Goal: Task Accomplishment & Management: Manage account settings

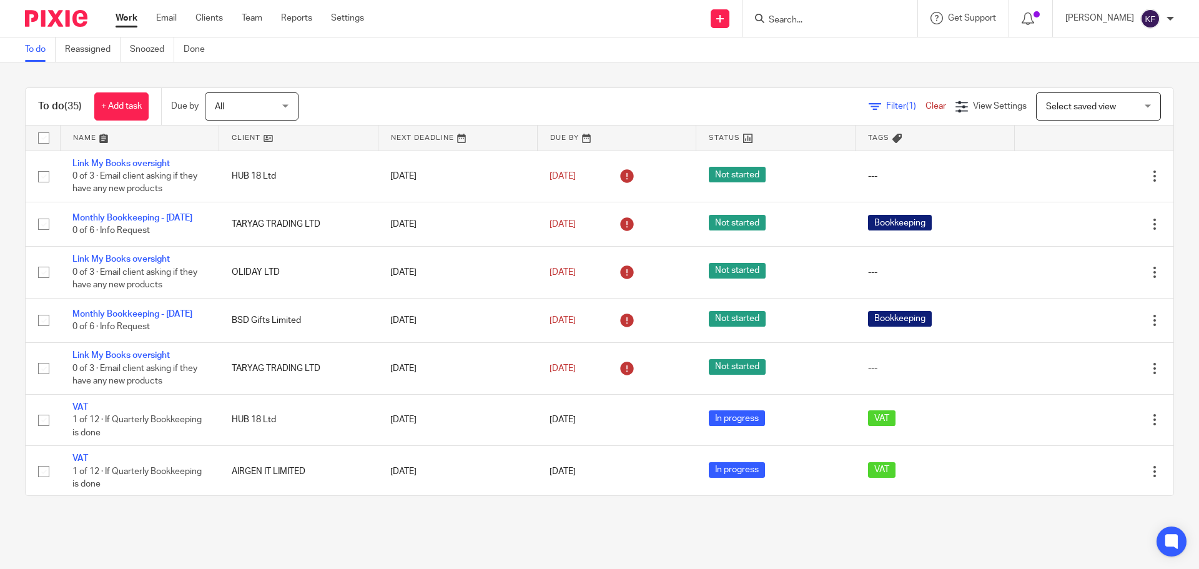
click at [794, 17] on input "Search" at bounding box center [823, 20] width 112 height 11
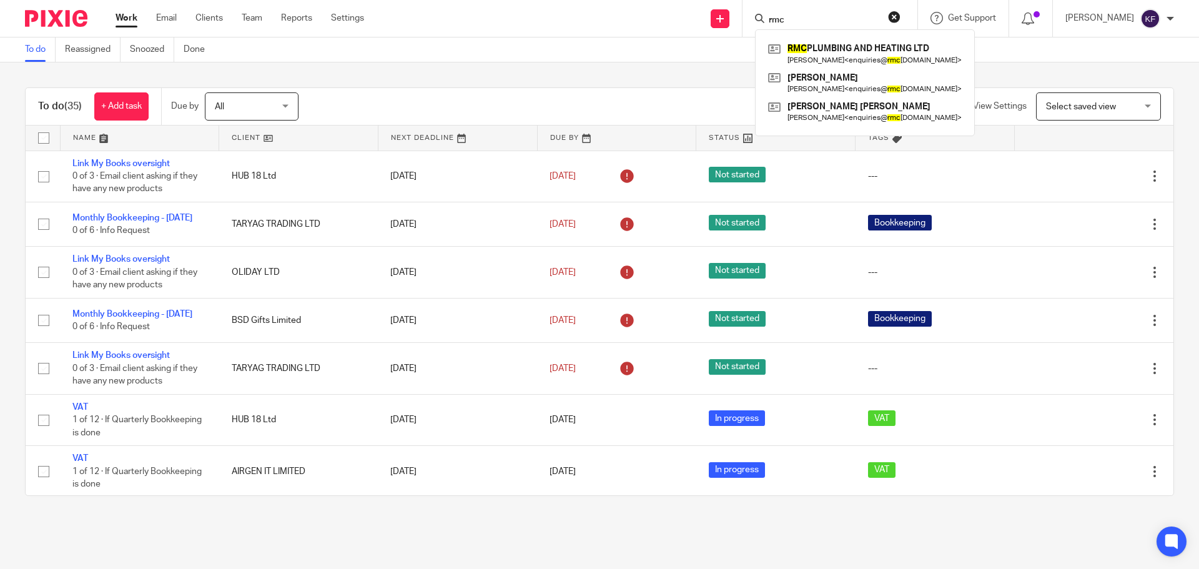
type input "rmc"
click button "submit" at bounding box center [0, 0] width 0 height 0
click at [819, 46] on link at bounding box center [865, 53] width 200 height 29
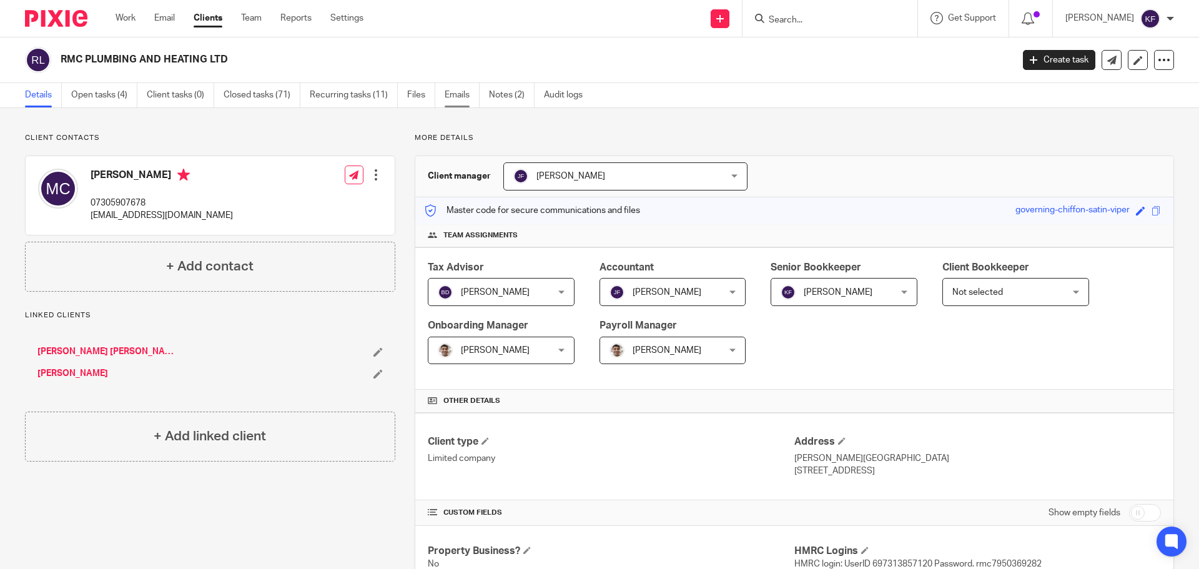
click at [465, 92] on link "Emails" at bounding box center [462, 95] width 35 height 24
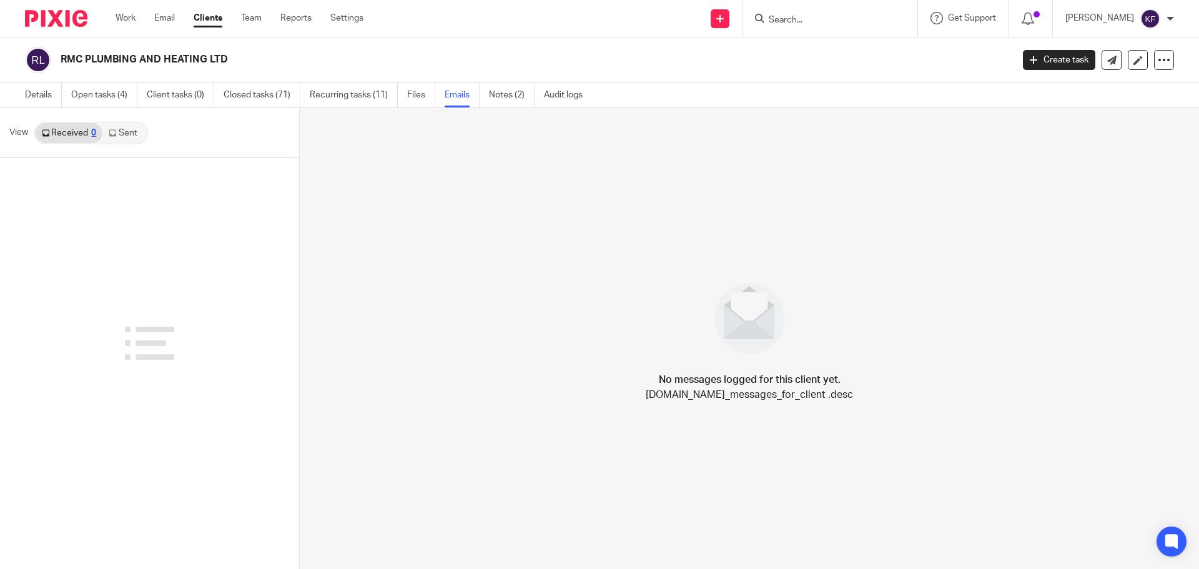
click at [132, 127] on link "Sent" at bounding box center [124, 133] width 44 height 20
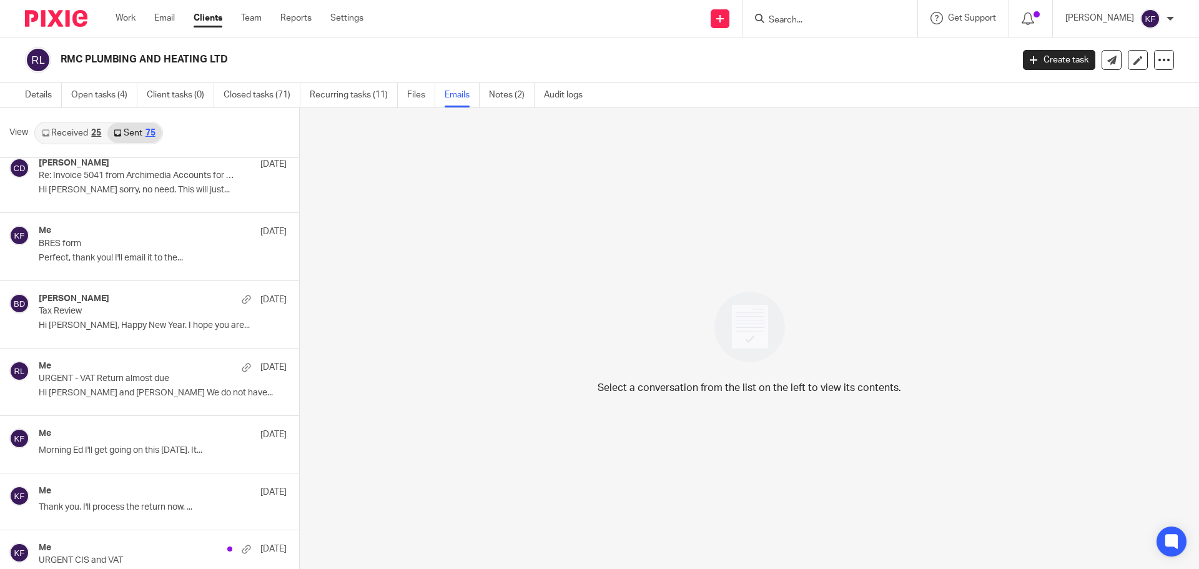
drag, startPoint x: 79, startPoint y: 57, endPoint x: 820, endPoint y: 20, distance: 742.1
click at [820, 20] on input "Search" at bounding box center [823, 20] width 112 height 11
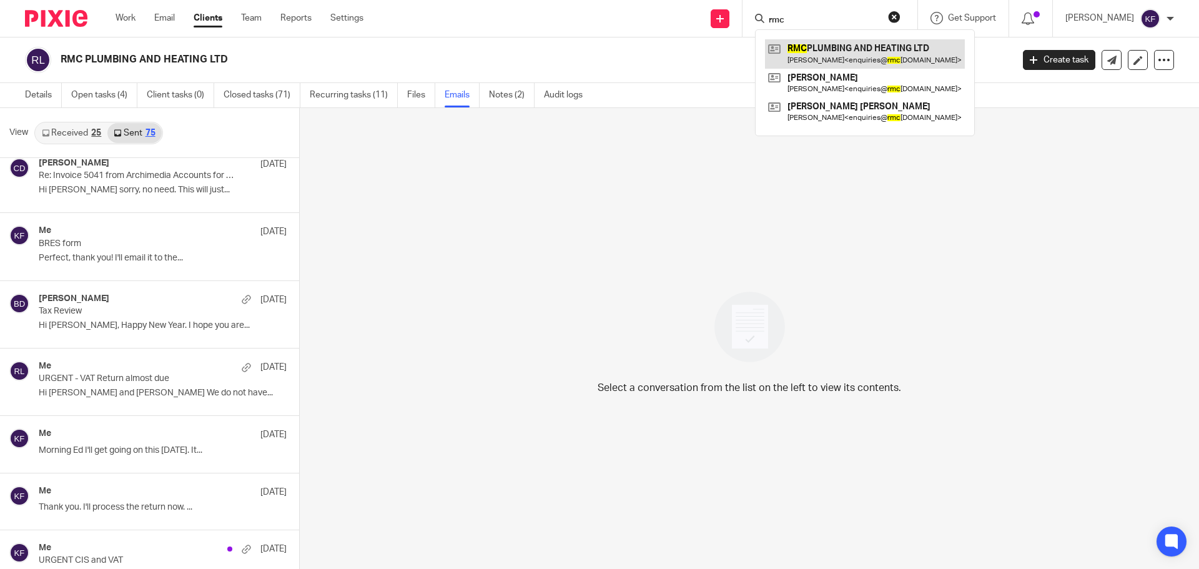
type input "rmc"
click at [124, 21] on link "Work" at bounding box center [126, 18] width 20 height 12
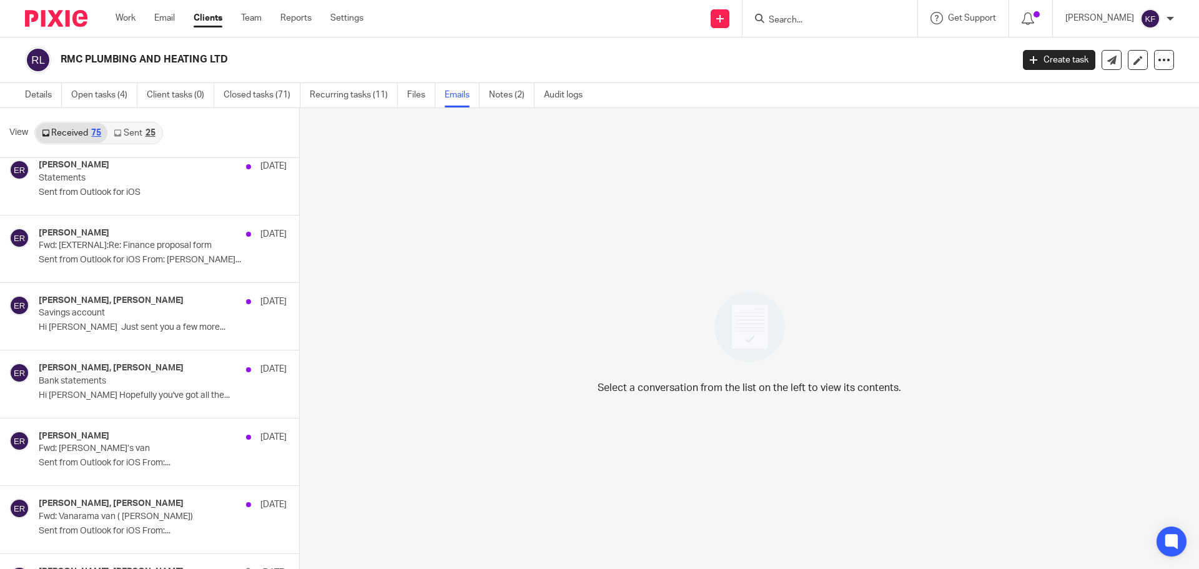
scroll to position [4308, 0]
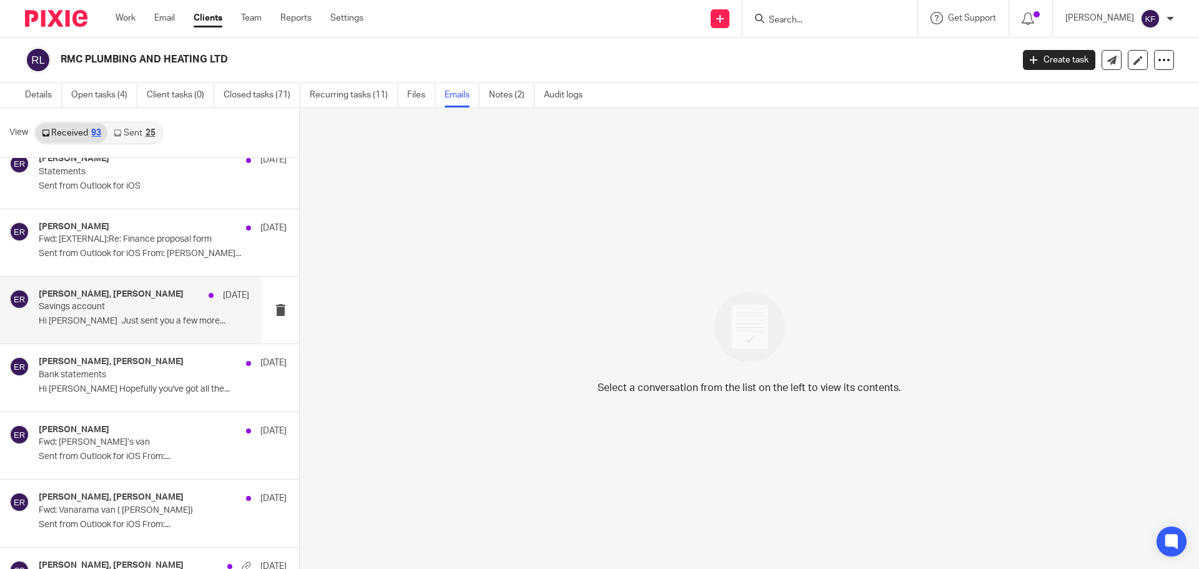
click at [105, 317] on p "Hi [PERSON_NAME] Just sent you a few more..." at bounding box center [144, 321] width 210 height 11
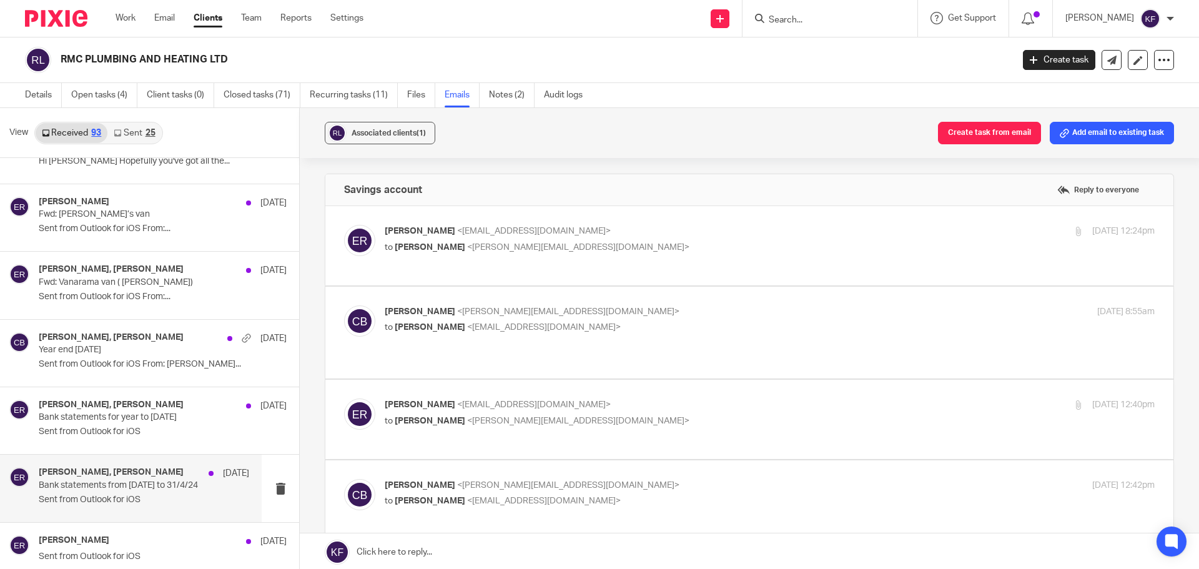
scroll to position [4558, 0]
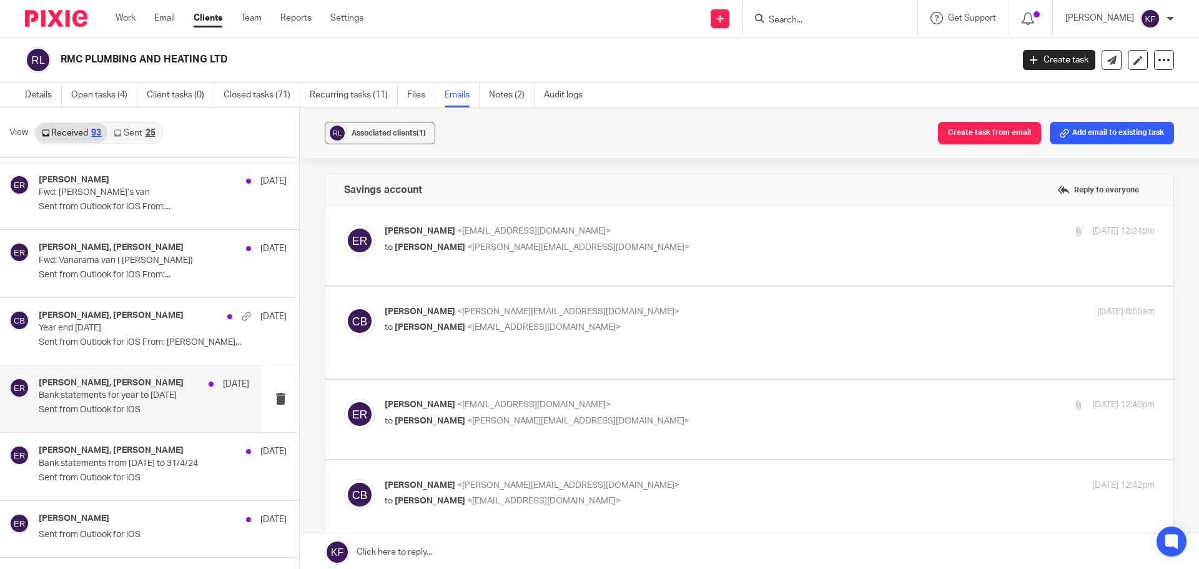
click at [131, 414] on p "Sent from Outlook for iOS" at bounding box center [144, 410] width 210 height 11
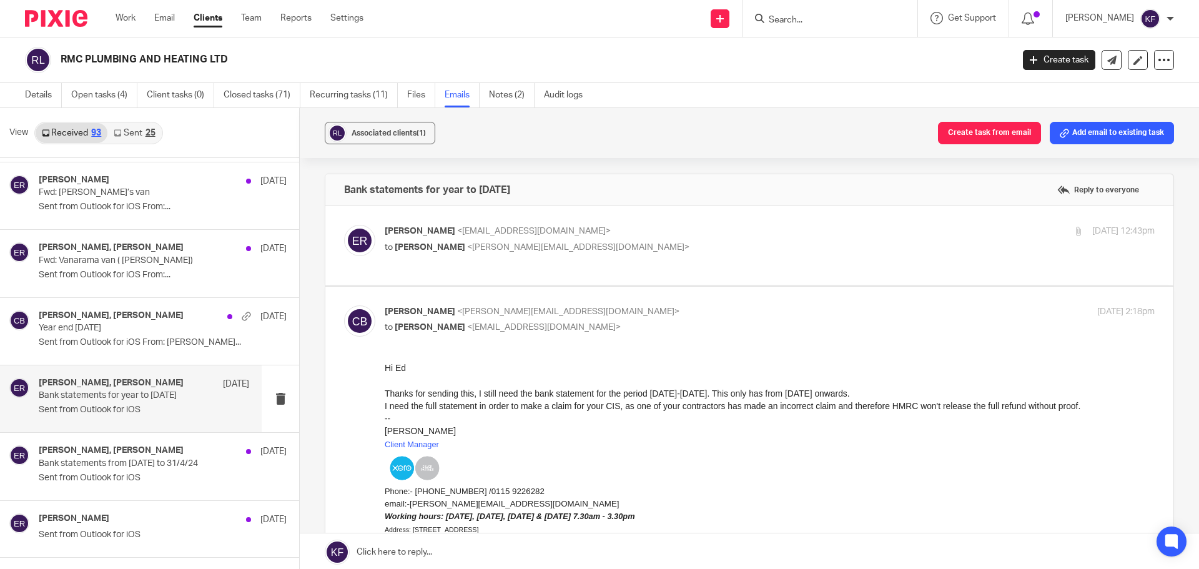
scroll to position [62, 0]
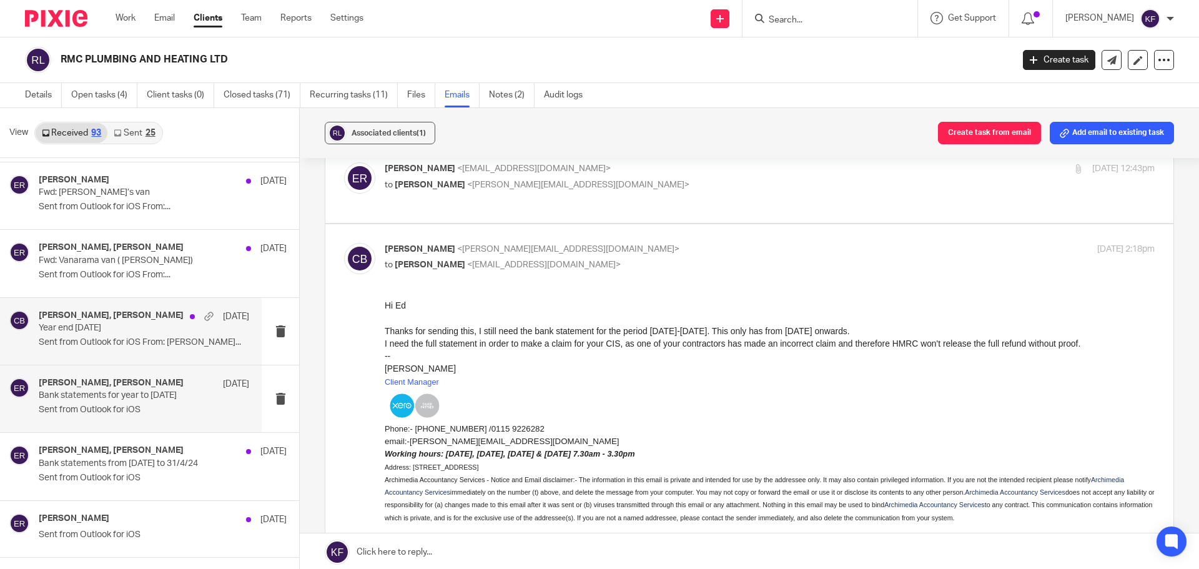
click at [99, 326] on p "Year end 31/12/2023" at bounding box center [123, 328] width 169 height 11
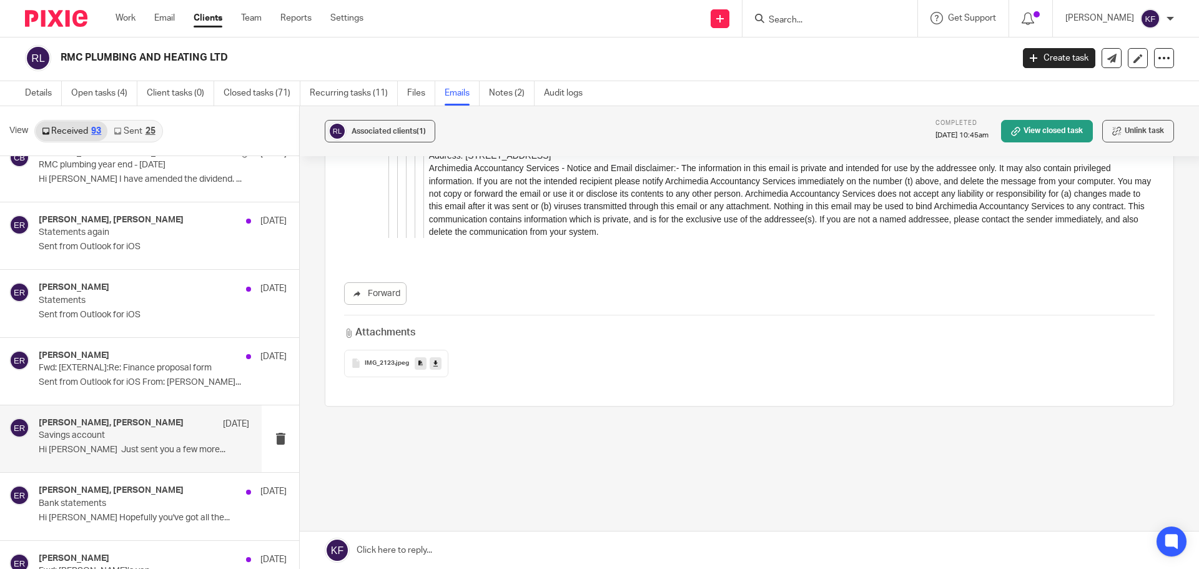
scroll to position [4121, 0]
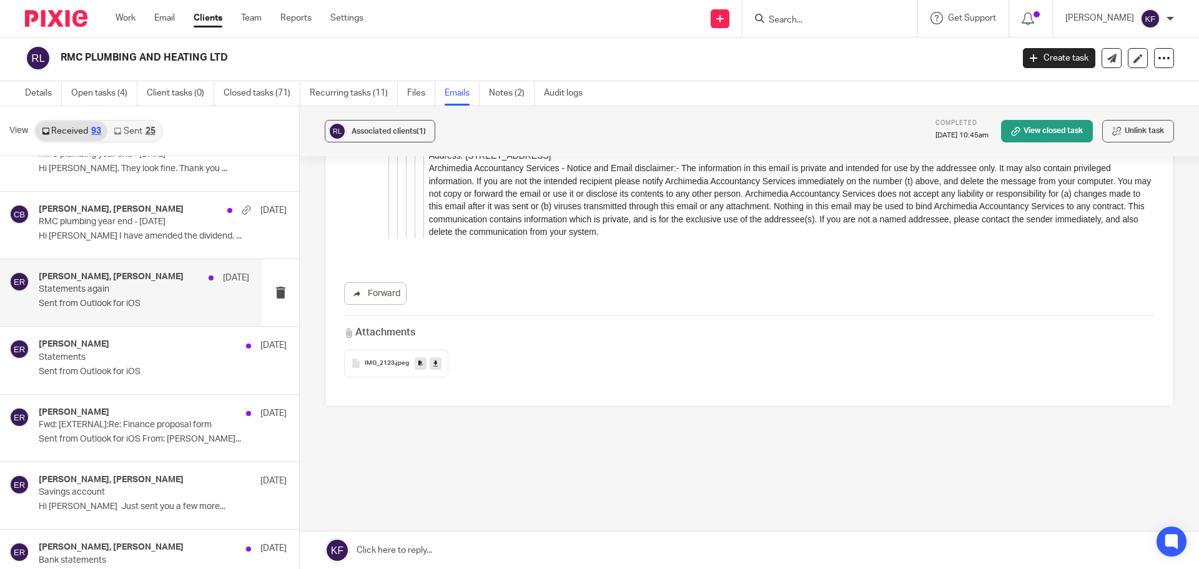
click at [113, 306] on p "Sent from Outlook for iOS" at bounding box center [144, 303] width 210 height 11
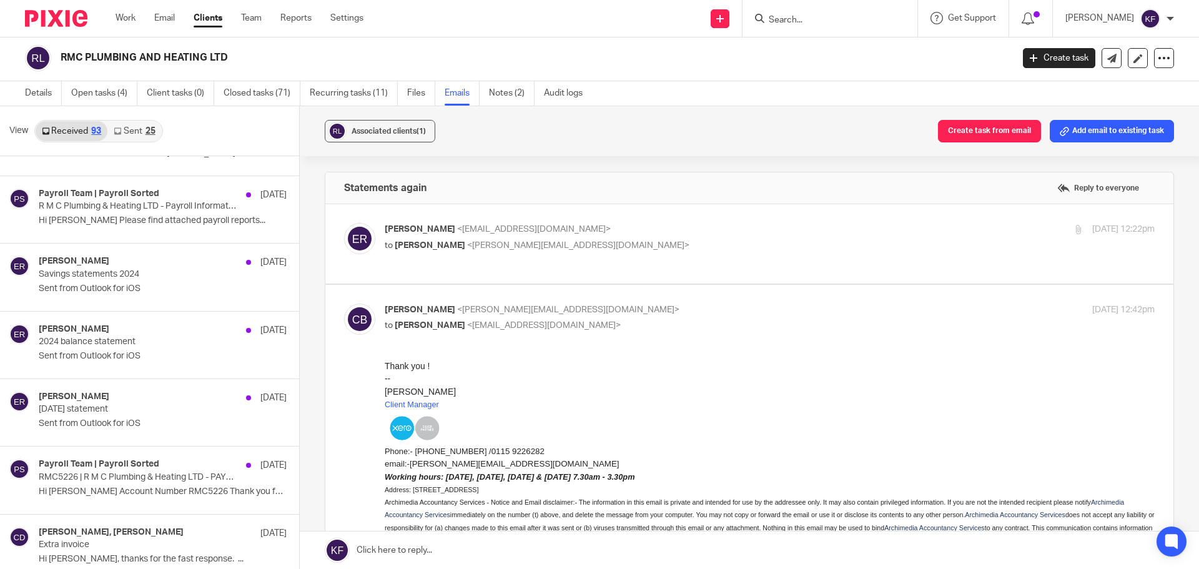
scroll to position [0, 0]
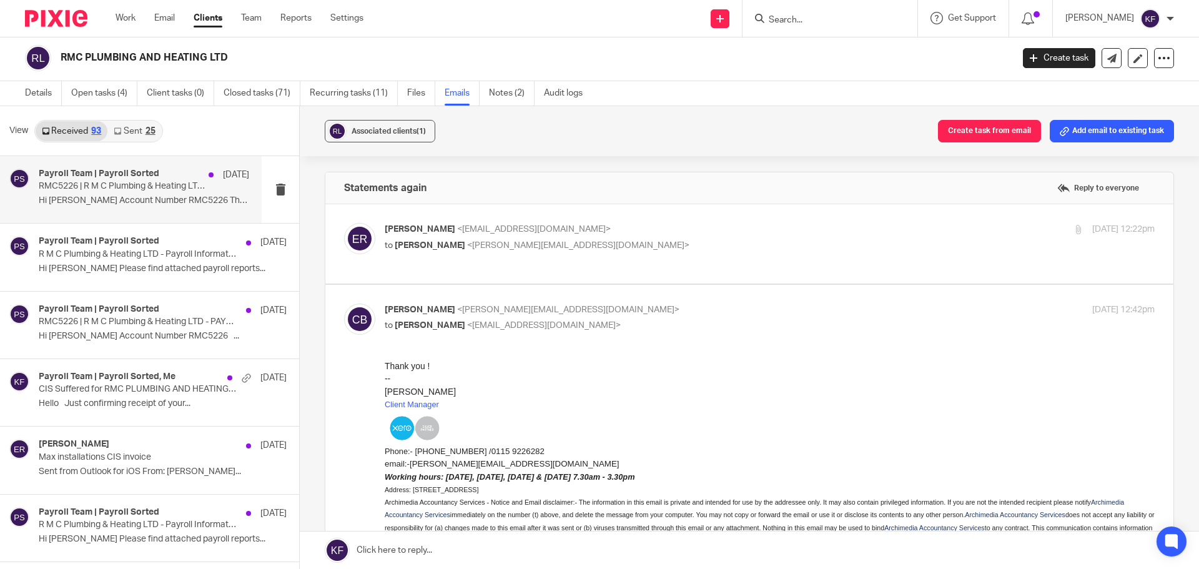
click at [89, 182] on p "RMC5226 | R M C Plumbing & Heating LTD - PAYE and CIS Liability for Tax Month 4" at bounding box center [123, 186] width 169 height 11
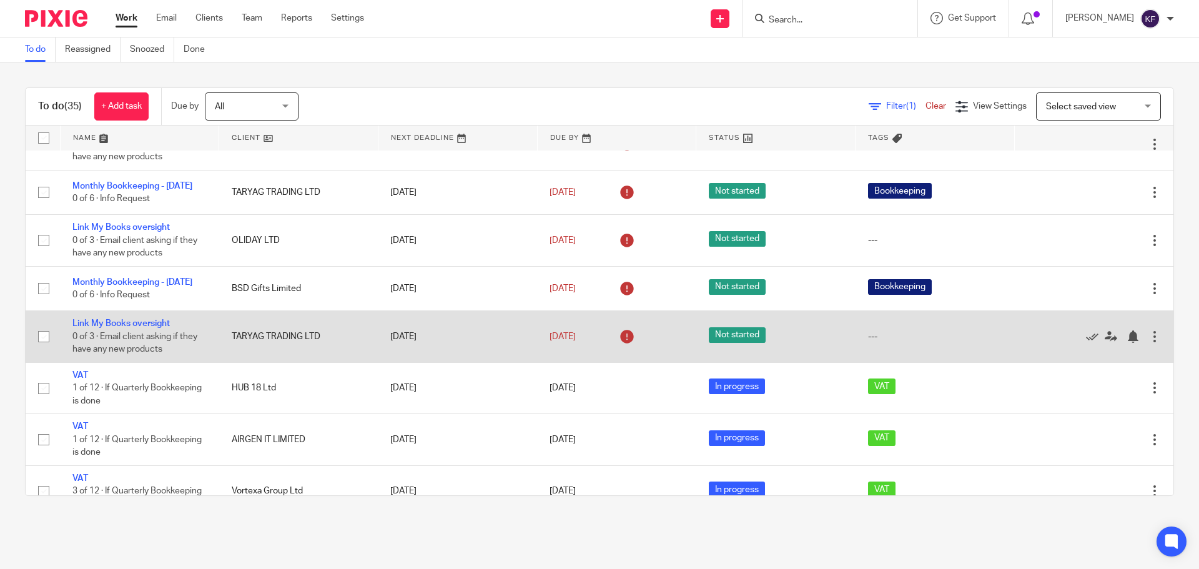
scroll to position [62, 0]
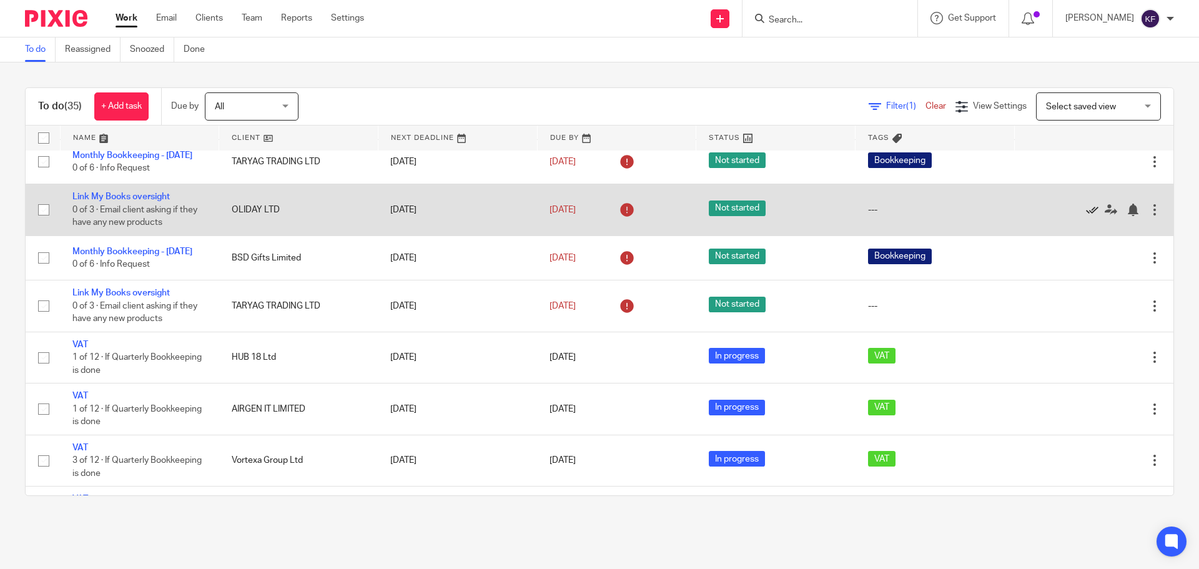
click at [1086, 216] on icon at bounding box center [1092, 210] width 12 height 12
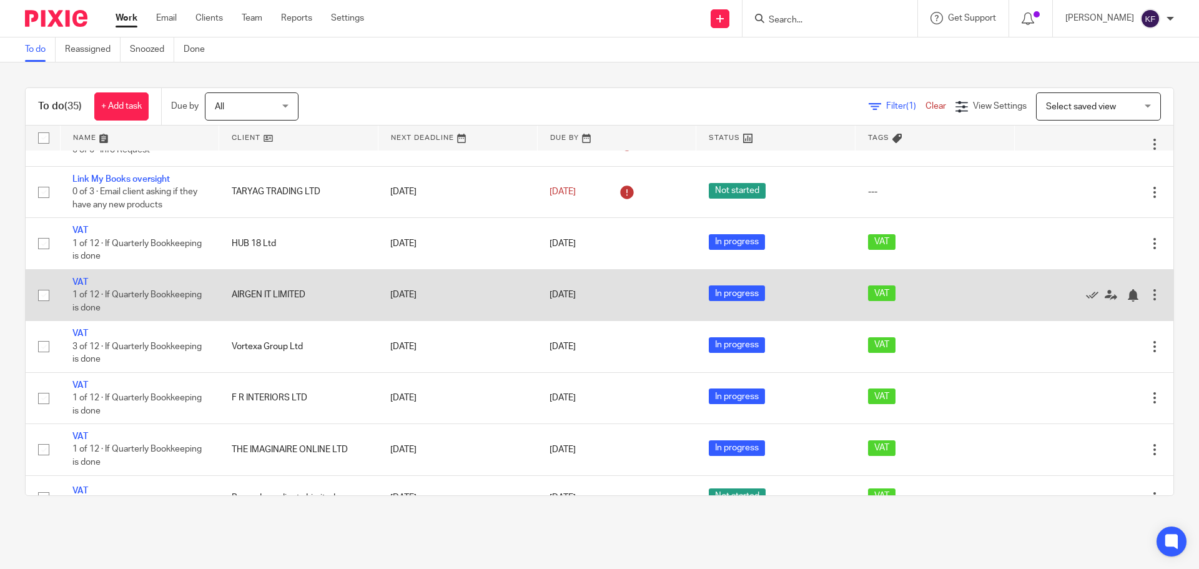
scroll to position [0, 0]
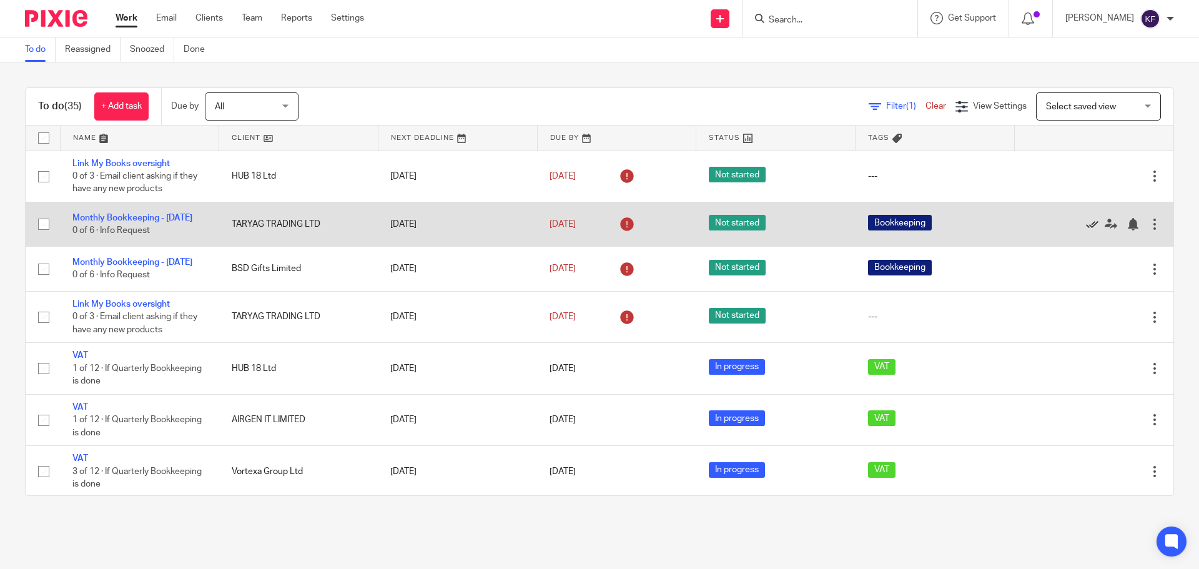
click at [1086, 228] on icon at bounding box center [1092, 224] width 12 height 12
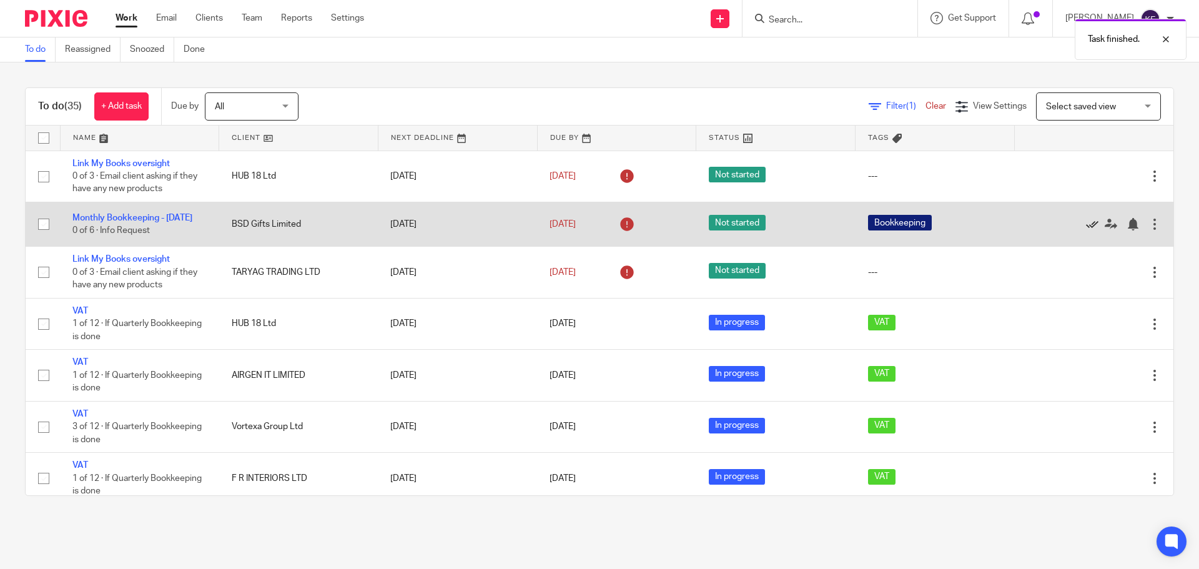
click at [1086, 226] on icon at bounding box center [1092, 224] width 12 height 12
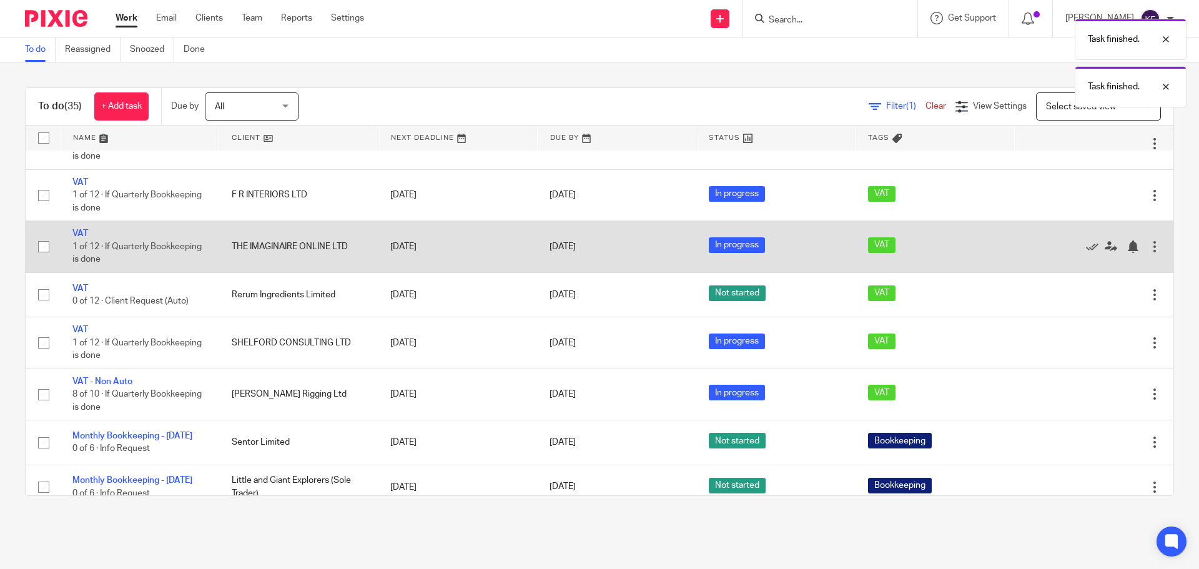
scroll to position [250, 0]
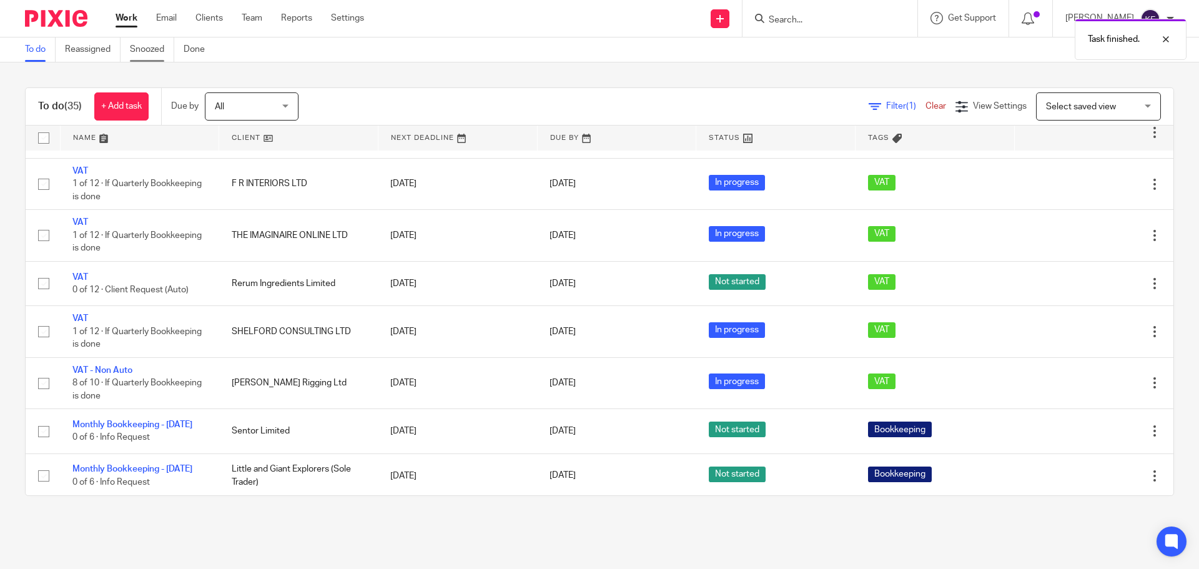
click at [148, 49] on link "Snoozed" at bounding box center [152, 49] width 44 height 24
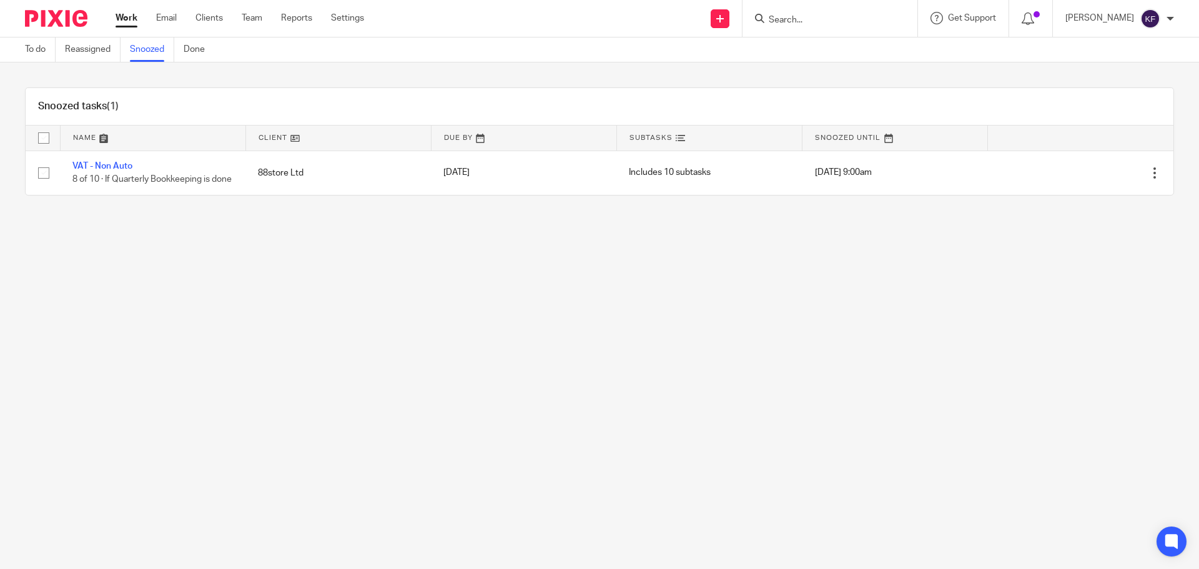
click at [35, 51] on link "To do" at bounding box center [40, 49] width 31 height 24
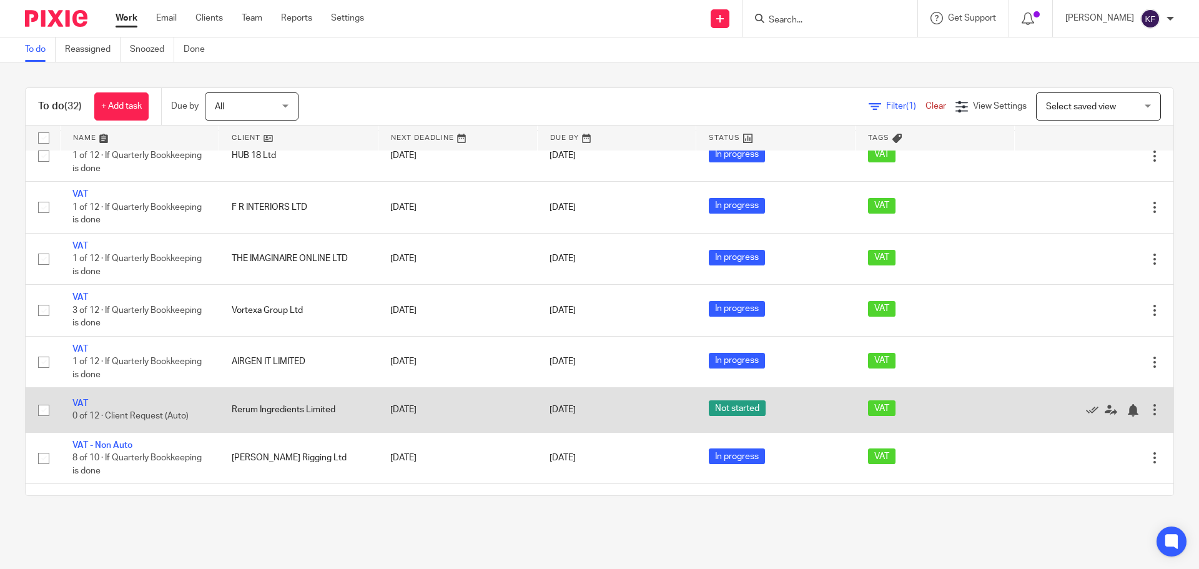
scroll to position [187, 0]
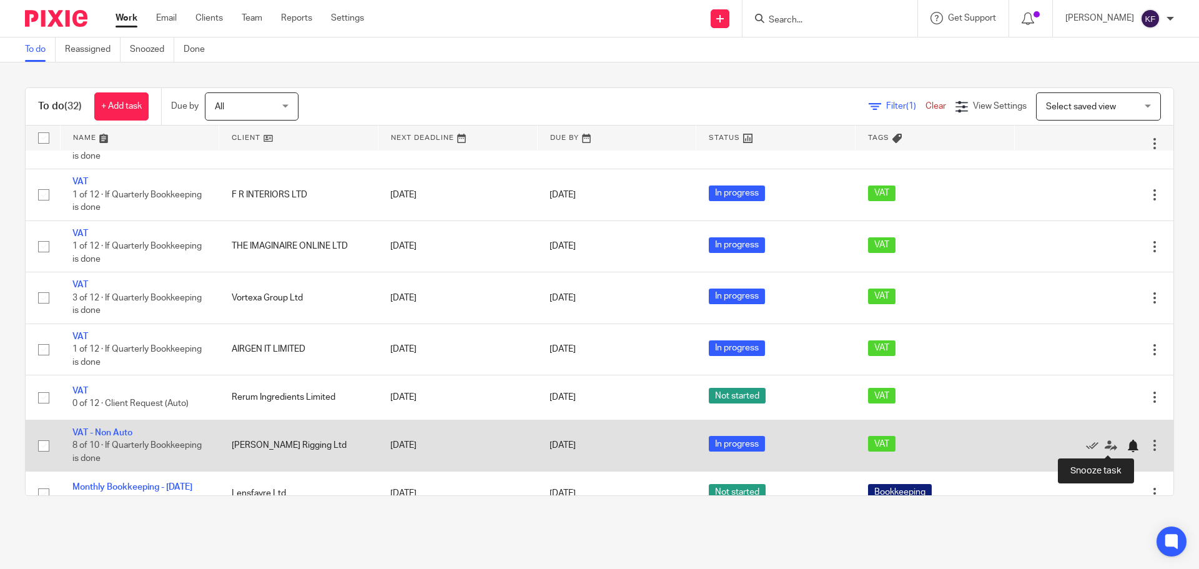
click at [1126, 445] on div at bounding box center [1132, 446] width 12 height 12
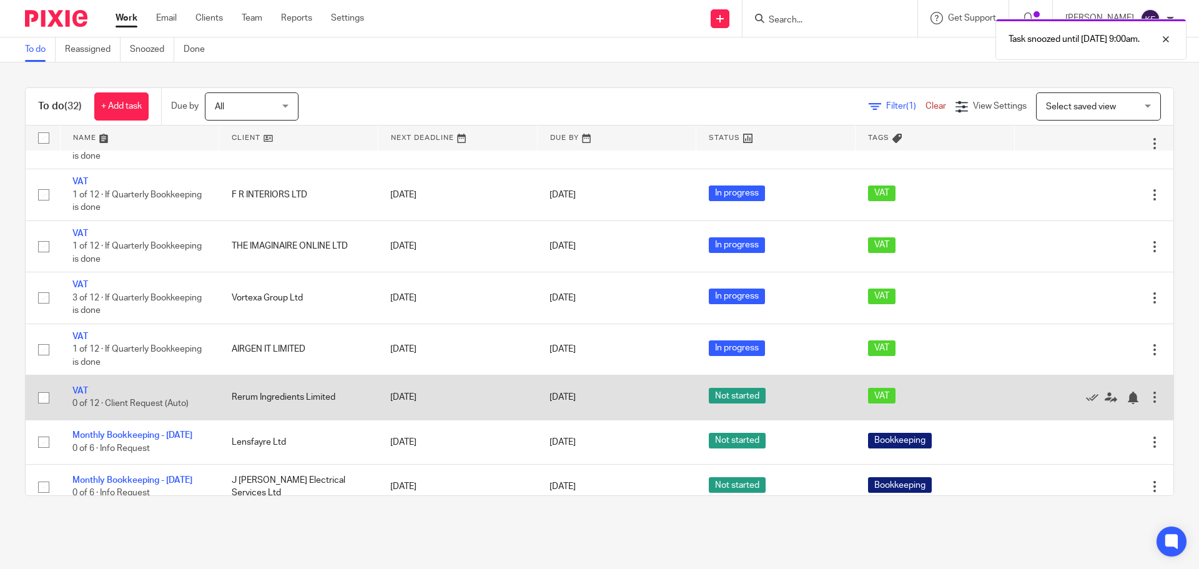
scroll to position [125, 0]
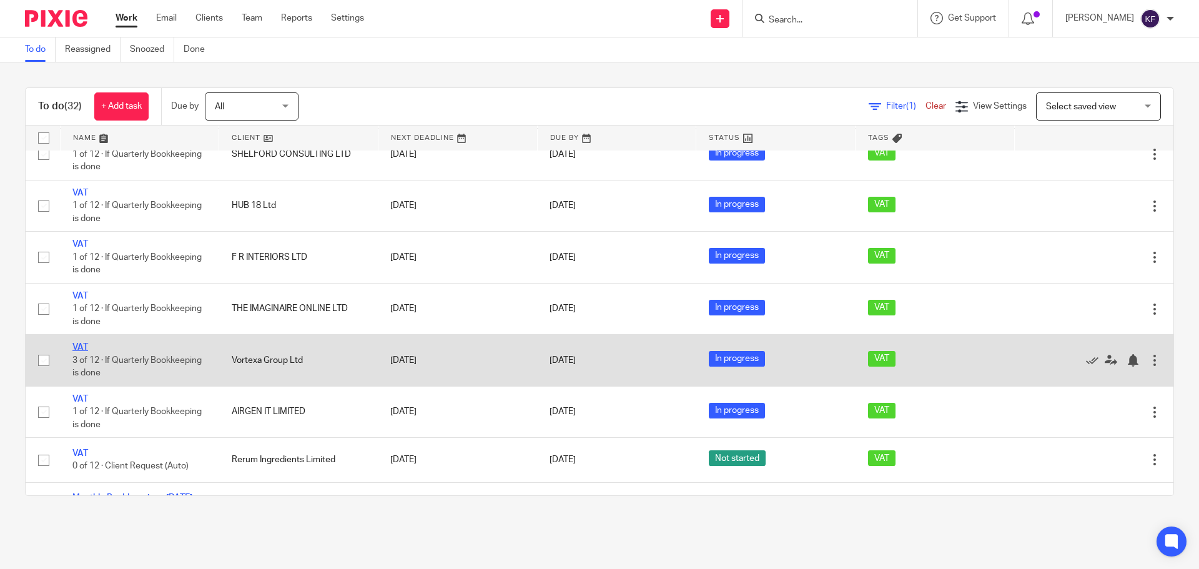
click at [82, 349] on link "VAT" at bounding box center [80, 347] width 16 height 9
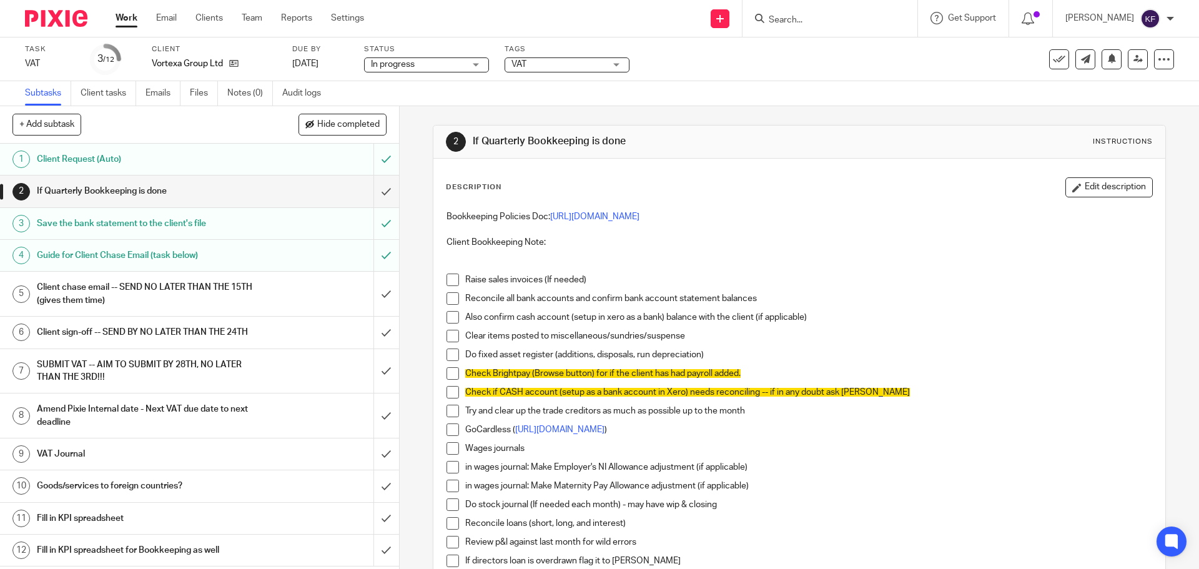
click at [132, 21] on link "Work" at bounding box center [127, 18] width 22 height 12
